Goal: Transaction & Acquisition: Purchase product/service

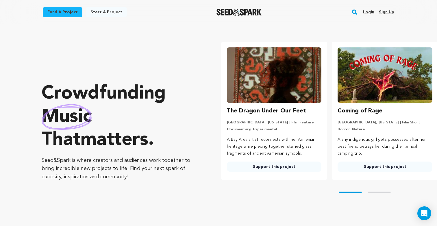
click at [352, 9] on rect "button" at bounding box center [354, 12] width 7 height 7
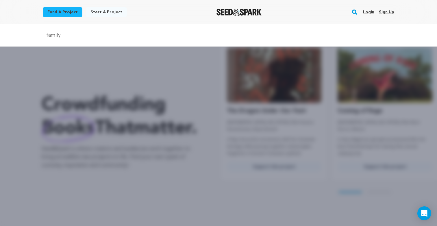
type input "family"
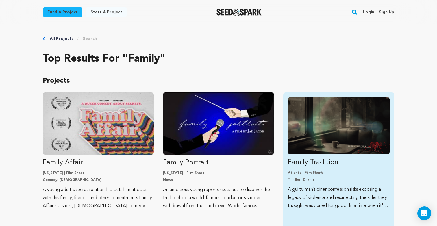
click at [314, 169] on link "Family Tradition [GEOGRAPHIC_DATA] | Film Short Thriller, Drama A guilty man’s …" at bounding box center [339, 153] width 102 height 113
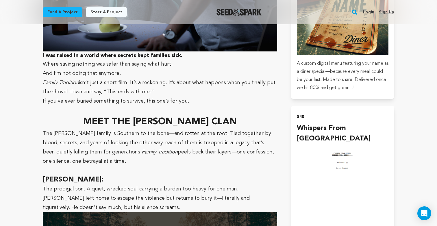
scroll to position [827, 0]
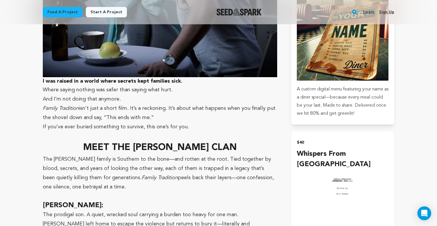
click at [320, 190] on img "submit" at bounding box center [343, 213] width 92 height 87
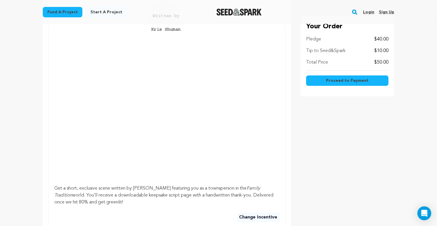
scroll to position [274, 0]
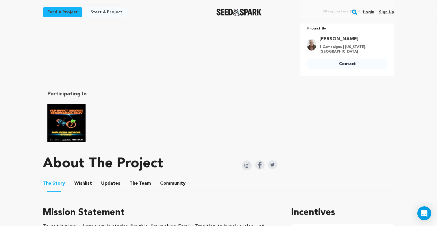
scroll to position [328, 0]
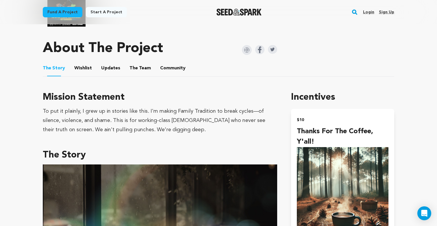
click at [153, 114] on div "To put it plainly, I grew up in stories like this. I'm making Family Tradition …" at bounding box center [160, 121] width 234 height 28
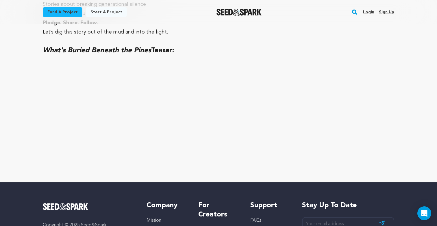
scroll to position [2873, 0]
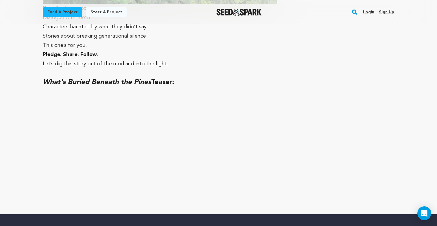
drag, startPoint x: 44, startPoint y: 91, endPoint x: 171, endPoint y: 42, distance: 136.4
copy div "Mission Statement To put it plainly, I grew up in stories like this. I'm making…"
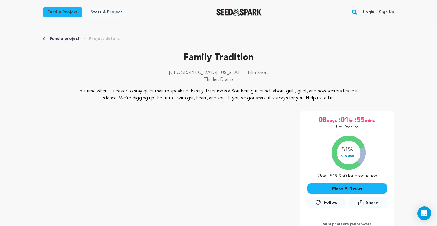
scroll to position [827, 0]
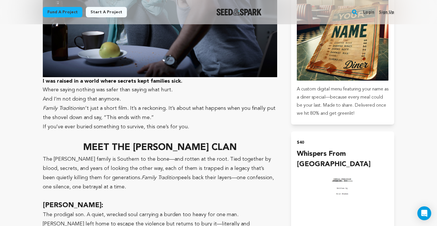
click at [163, 104] on p "Family Tradition isn’t just a short film. It’s a reckoning. It’s about what hap…" at bounding box center [160, 113] width 234 height 18
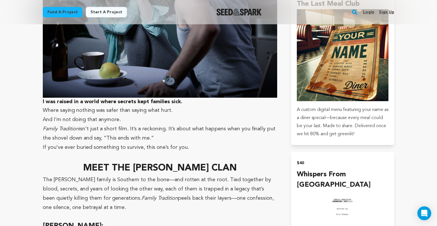
scroll to position [804, 0]
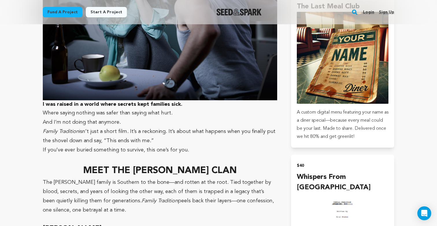
click at [54, 130] on p "Family Tradition isn’t just a short film. It’s a reckoning. It’s about what hap…" at bounding box center [160, 136] width 234 height 18
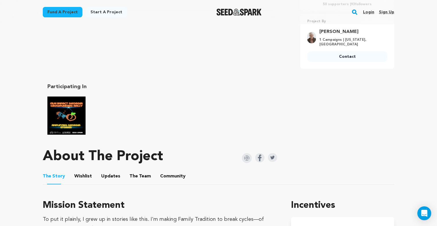
scroll to position [247, 0]
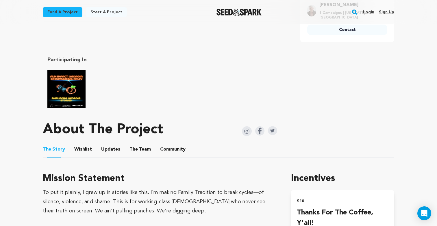
click at [139, 144] on button "The Team" at bounding box center [140, 151] width 14 height 14
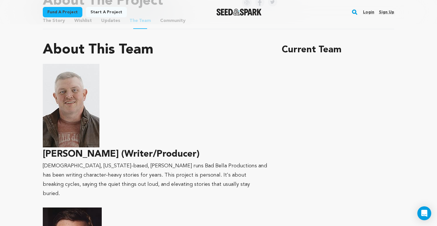
scroll to position [380, 0]
